Goal: Transaction & Acquisition: Download file/media

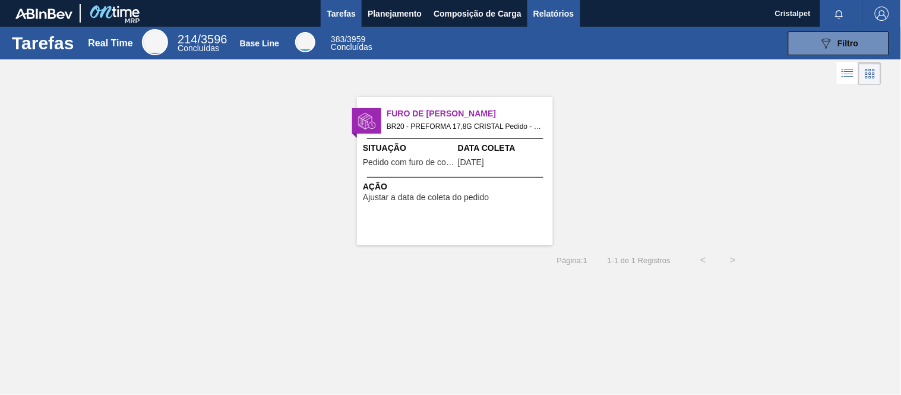
click at [538, 9] on span "Relatórios" at bounding box center [553, 14] width 40 height 14
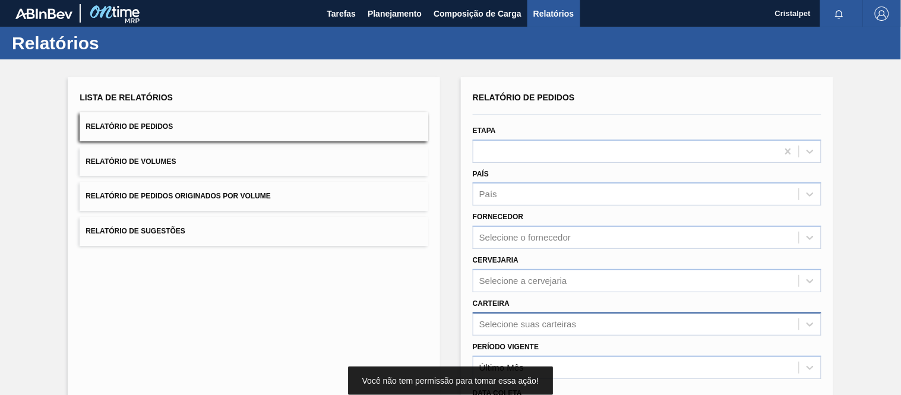
click at [502, 324] on div "Selecione suas carteiras" at bounding box center [647, 323] width 349 height 23
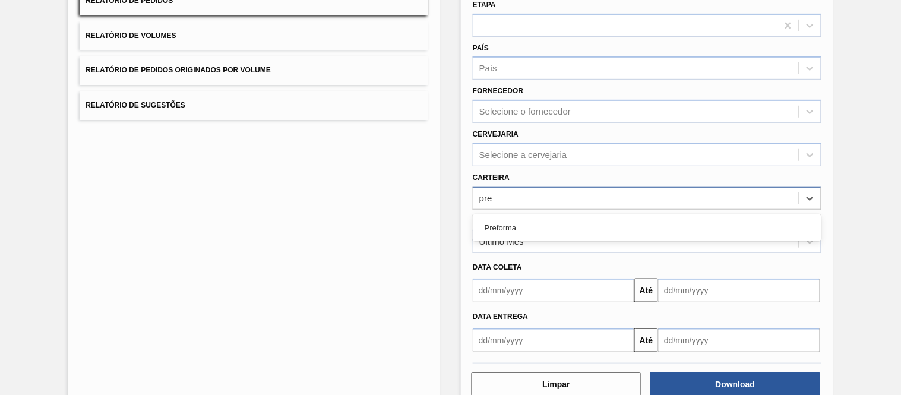
type input "pref"
drag, startPoint x: 492, startPoint y: 232, endPoint x: 500, endPoint y: 224, distance: 12.2
click at [492, 230] on div "Preforma" at bounding box center [647, 228] width 349 height 22
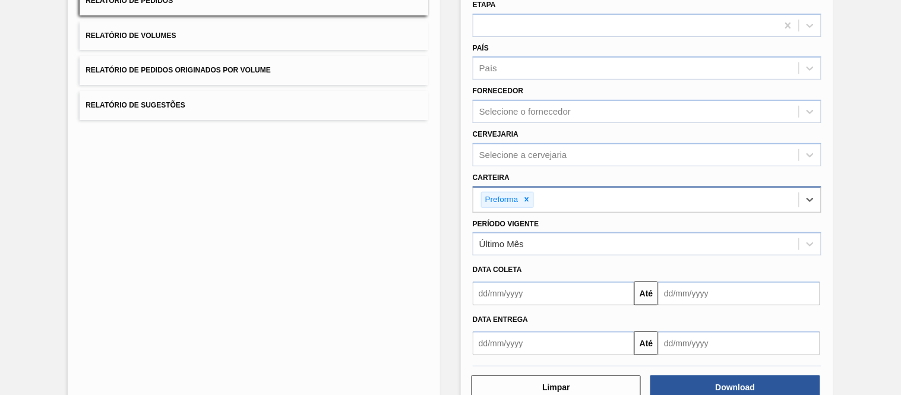
scroll to position [155, 0]
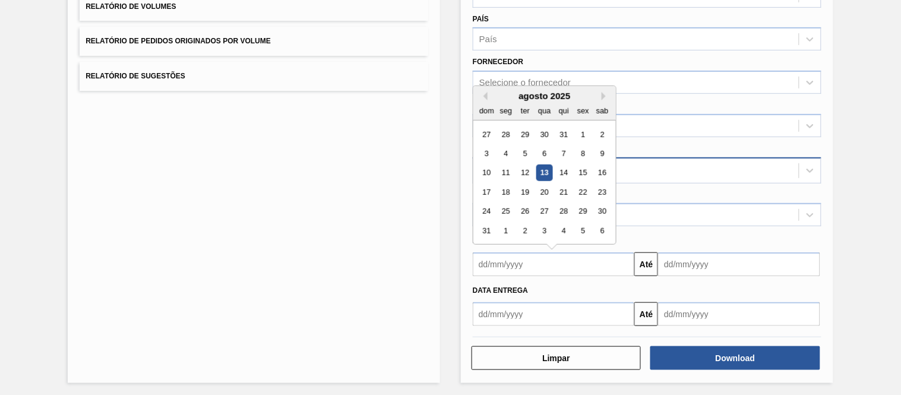
click at [512, 262] on input "text" at bounding box center [553, 264] width 161 height 24
click at [576, 132] on div "1" at bounding box center [583, 134] width 16 height 16
type input "[DATE]"
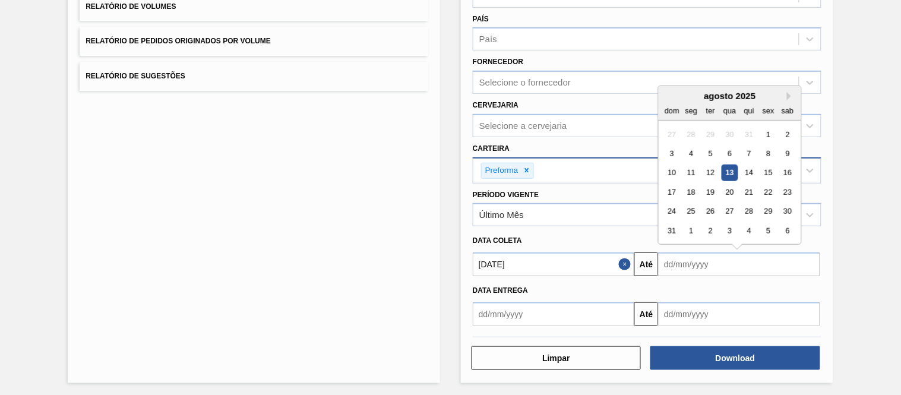
click at [708, 256] on input "text" at bounding box center [738, 264] width 161 height 24
click at [674, 224] on div "31" at bounding box center [672, 231] width 16 height 16
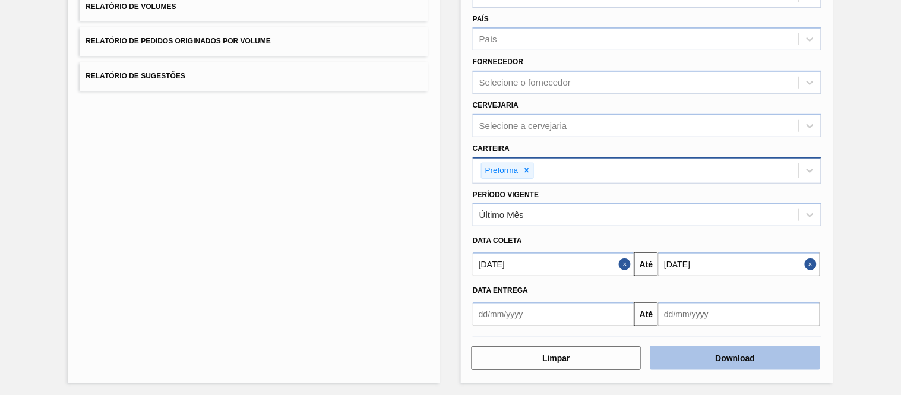
click at [723, 353] on button "Download" at bounding box center [734, 358] width 169 height 24
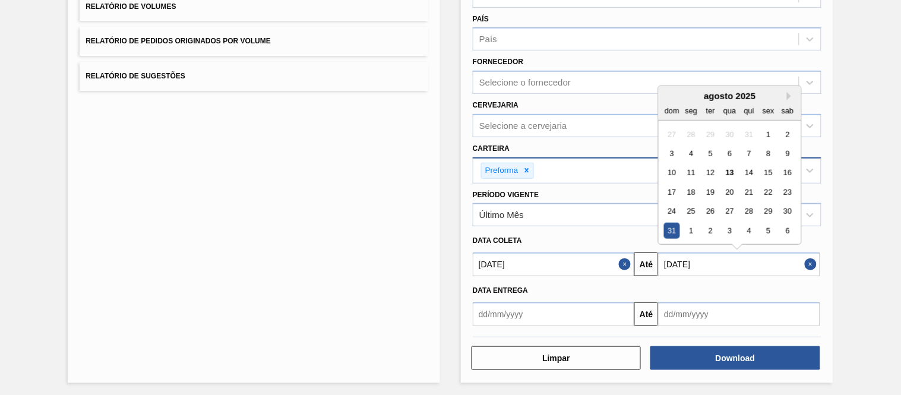
drag, startPoint x: 664, startPoint y: 258, endPoint x: 684, endPoint y: 260, distance: 20.3
click at [684, 260] on input "[DATE]" at bounding box center [738, 264] width 161 height 24
drag, startPoint x: 662, startPoint y: 262, endPoint x: 671, endPoint y: 261, distance: 9.0
click at [671, 261] on input "[DATE]" at bounding box center [738, 264] width 161 height 24
type input "[DATE]"
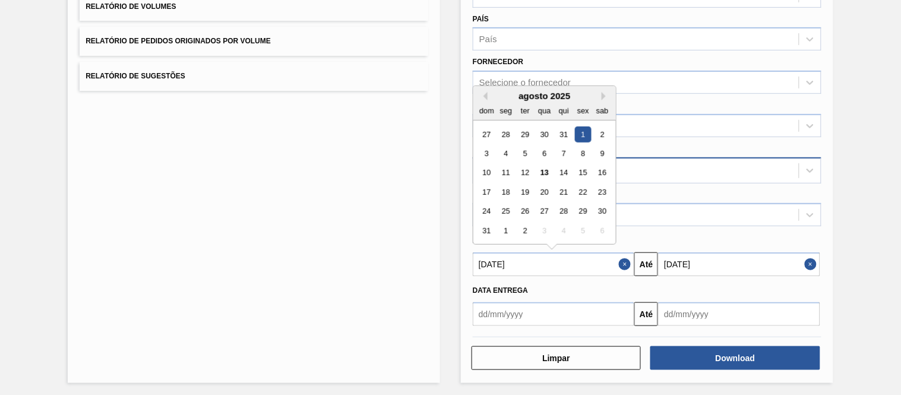
drag, startPoint x: 476, startPoint y: 260, endPoint x: 499, endPoint y: 259, distance: 22.6
click at [499, 259] on input "[DATE]" at bounding box center [553, 264] width 161 height 24
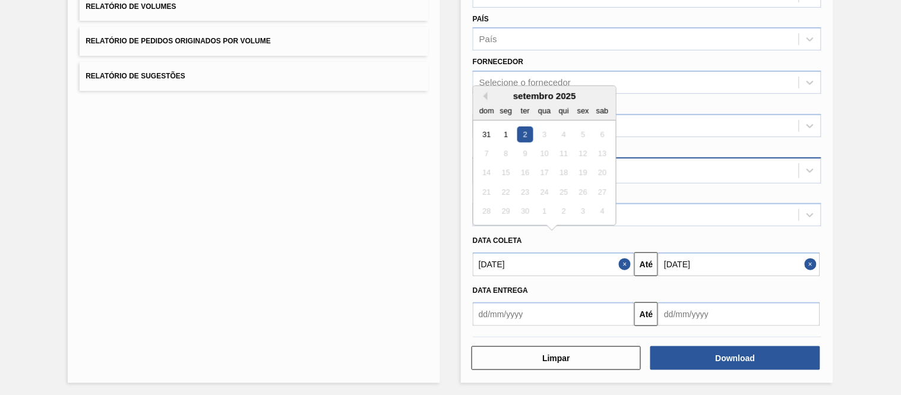
type input "[DATE]"
click at [655, 235] on div "Data coleta" at bounding box center [647, 240] width 358 height 17
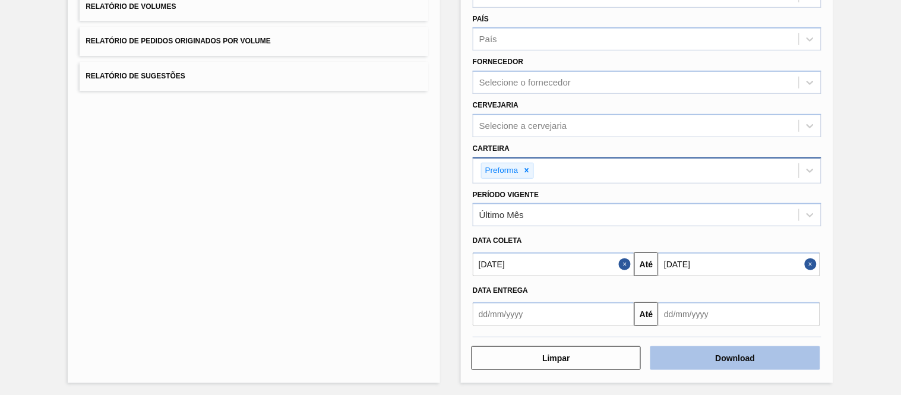
click at [707, 354] on button "Download" at bounding box center [734, 358] width 169 height 24
